Goal: Task Accomplishment & Management: Use online tool/utility

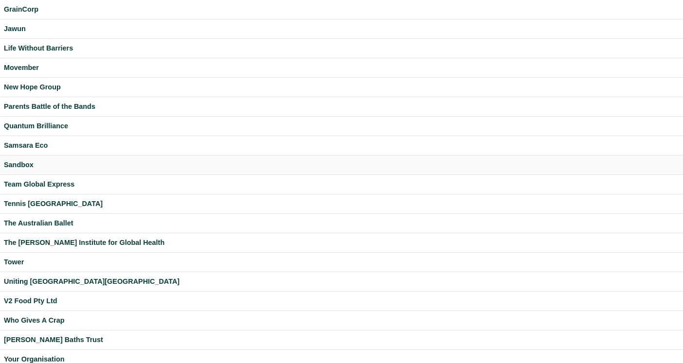
scroll to position [218, 0]
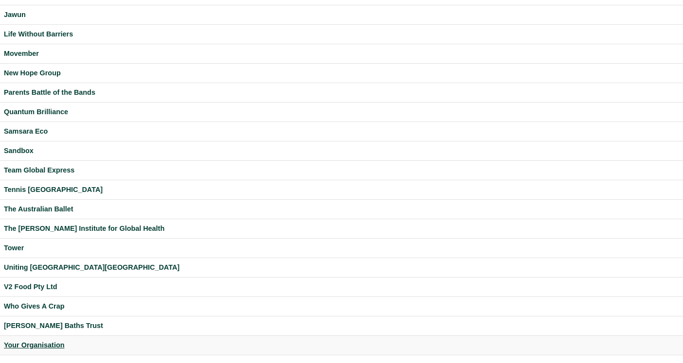
click at [42, 346] on div "Your Organisation" at bounding box center [341, 345] width 675 height 11
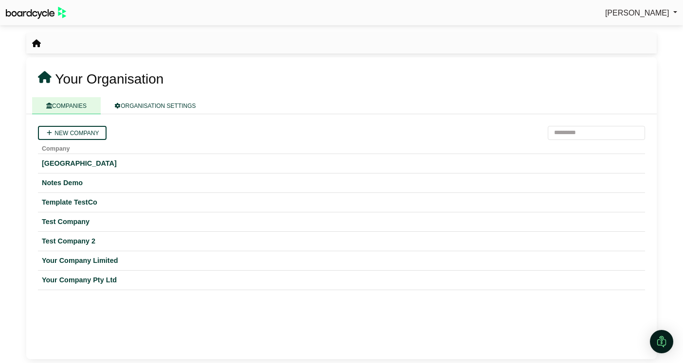
click at [638, 12] on span "Richard Conway" at bounding box center [637, 13] width 64 height 8
click at [630, 31] on link "Sign Out" at bounding box center [638, 29] width 78 height 18
click at [106, 260] on div "Your Company Limited" at bounding box center [341, 260] width 599 height 11
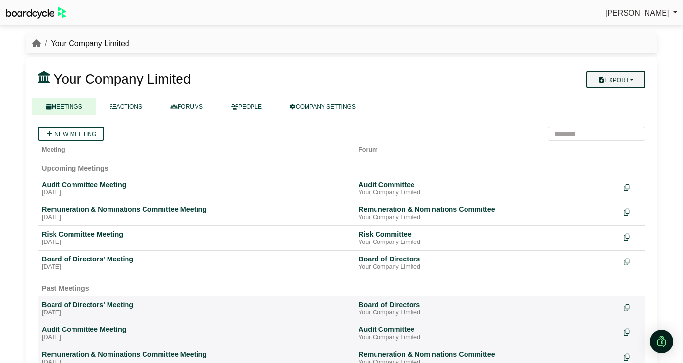
click at [632, 79] on button "Export" at bounding box center [615, 80] width 59 height 18
drag, startPoint x: 632, startPoint y: 79, endPoint x: 618, endPoint y: 80, distance: 14.6
click at [632, 79] on button "Export" at bounding box center [615, 80] width 59 height 18
click at [88, 188] on div "Audit Committee Meeting" at bounding box center [196, 184] width 309 height 9
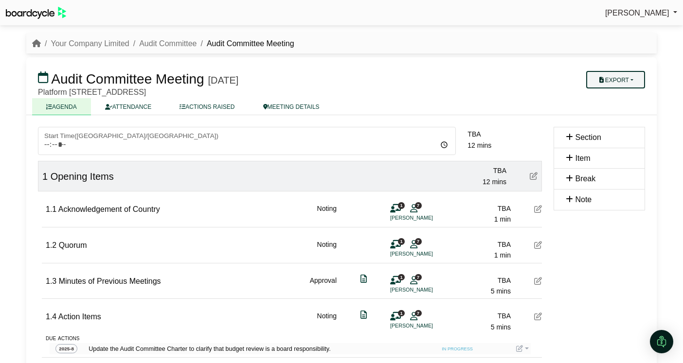
click at [638, 73] on button "Export" at bounding box center [615, 80] width 59 height 18
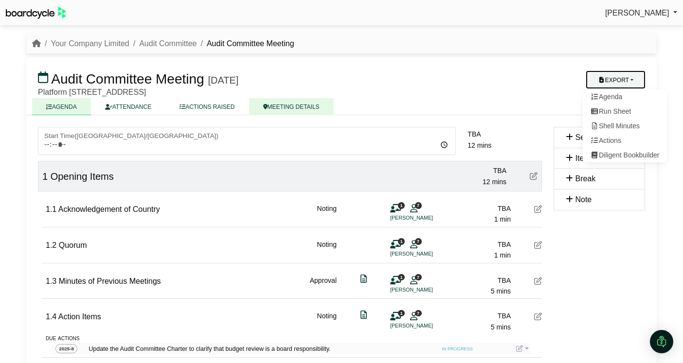
drag, startPoint x: 514, startPoint y: 95, endPoint x: 309, endPoint y: 109, distance: 205.8
click at [514, 95] on div "Platform [STREET_ADDRESS]" at bounding box center [291, 93] width 506 height 8
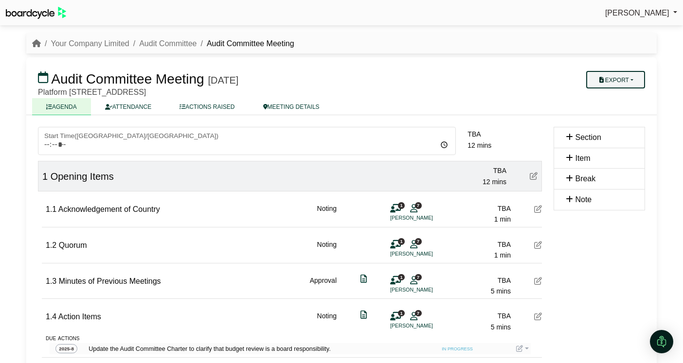
click at [633, 84] on button "Export" at bounding box center [615, 80] width 59 height 18
click at [552, 87] on div "Export [GEOGRAPHIC_DATA] Run Sheet Shell Minutes Actions Diligent Bookbuilder" at bounding box center [599, 78] width 103 height 19
